Goal: Task Accomplishment & Management: Use online tool/utility

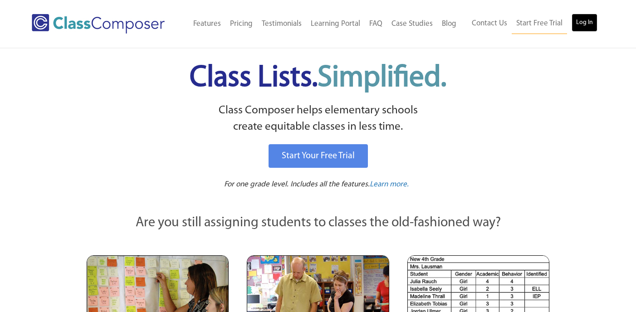
click at [590, 21] on link "Log In" at bounding box center [584, 23] width 26 height 18
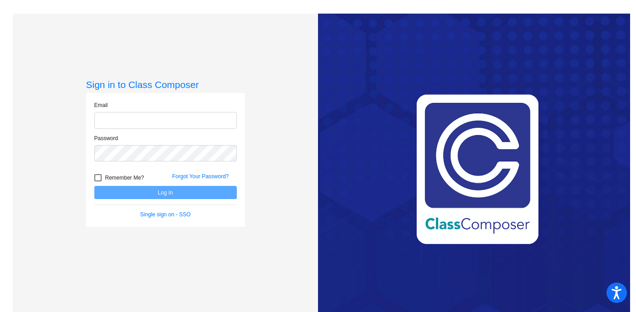
type input "[EMAIL_ADDRESS][DOMAIN_NAME]"
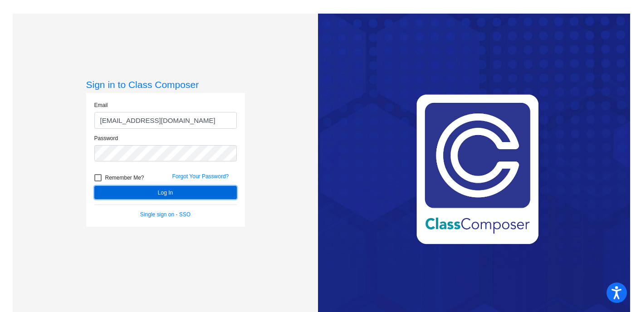
click at [164, 196] on button "Log In" at bounding box center [165, 192] width 142 height 13
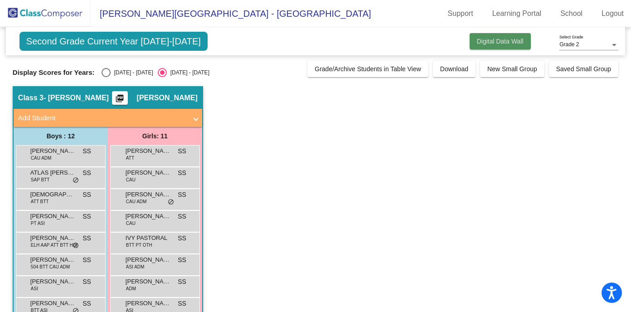
click at [488, 41] on span "Digital Data Wall" at bounding box center [500, 41] width 47 height 7
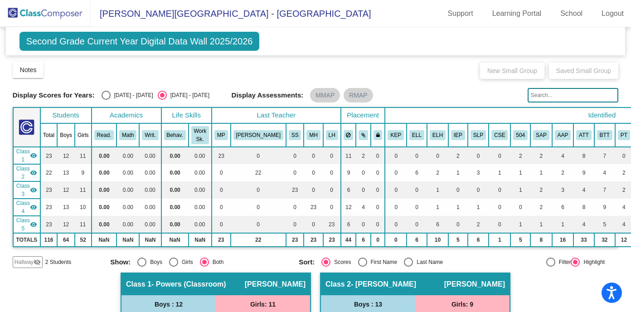
click at [29, 264] on span "Hallway" at bounding box center [24, 262] width 19 height 8
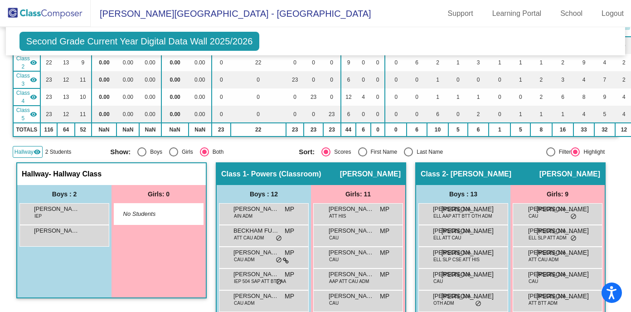
scroll to position [114, 0]
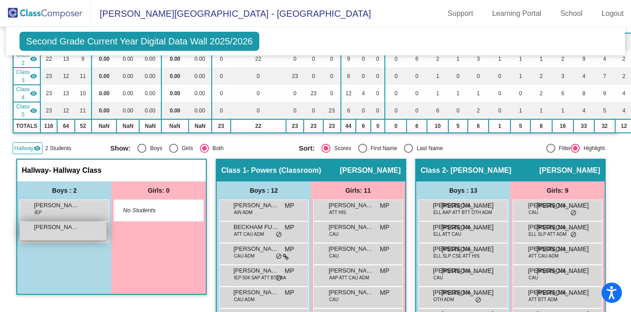
click at [50, 234] on div "[PERSON_NAME] lock do_not_disturb_alt" at bounding box center [63, 231] width 87 height 19
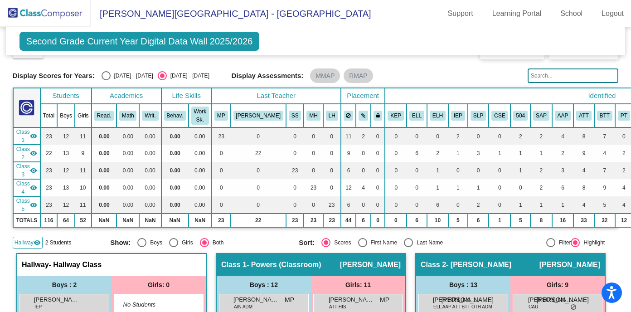
scroll to position [0, 0]
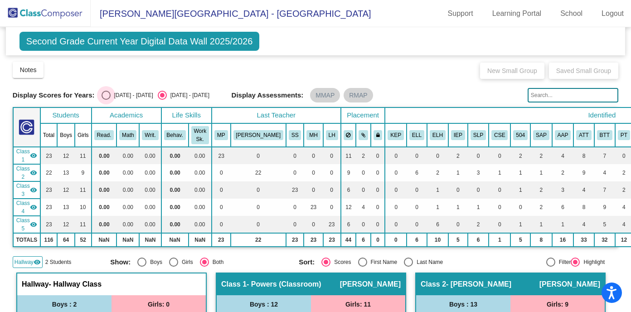
click at [104, 95] on div "Select an option" at bounding box center [106, 95] width 9 height 9
click at [106, 100] on input "[DATE] - [DATE]" at bounding box center [106, 100] width 0 height 0
radio input "true"
